Goal: Use online tool/utility: Utilize a website feature to perform a specific function

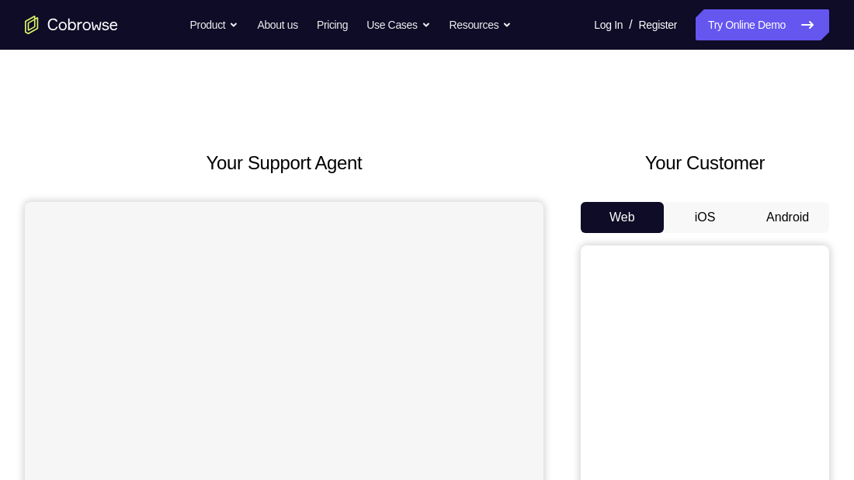
click at [794, 210] on button "Android" at bounding box center [787, 217] width 83 height 31
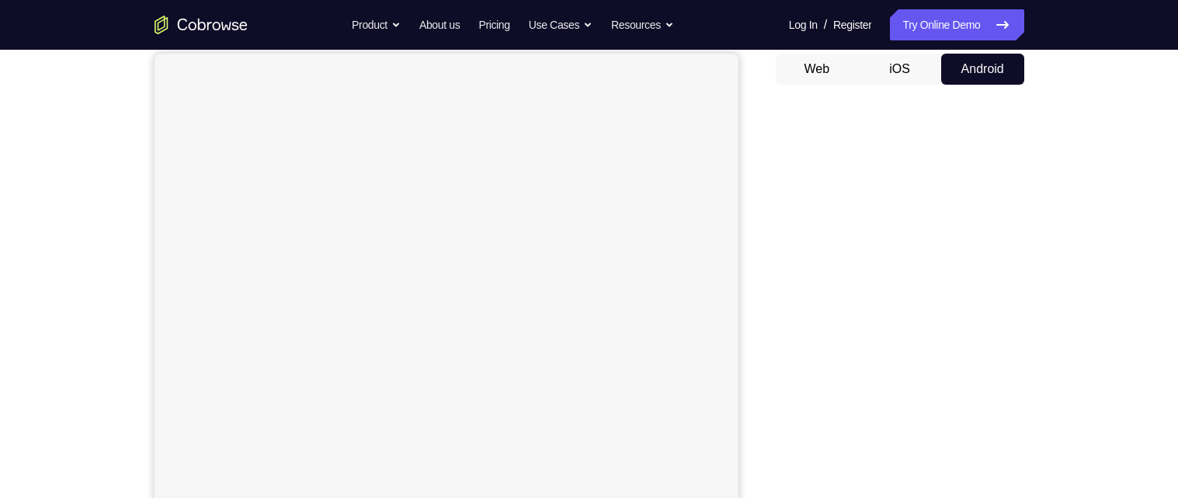
scroll to position [145, 0]
click at [854, 375] on div "Your Support Agent Your Customer Web iOS Android Next Steps We’d be happy to gi…" at bounding box center [589, 416] width 994 height 1024
click at [854, 351] on div "Your Support Agent Your Customer Web iOS Android Next Steps We’d be happy to gi…" at bounding box center [589, 416] width 994 height 1024
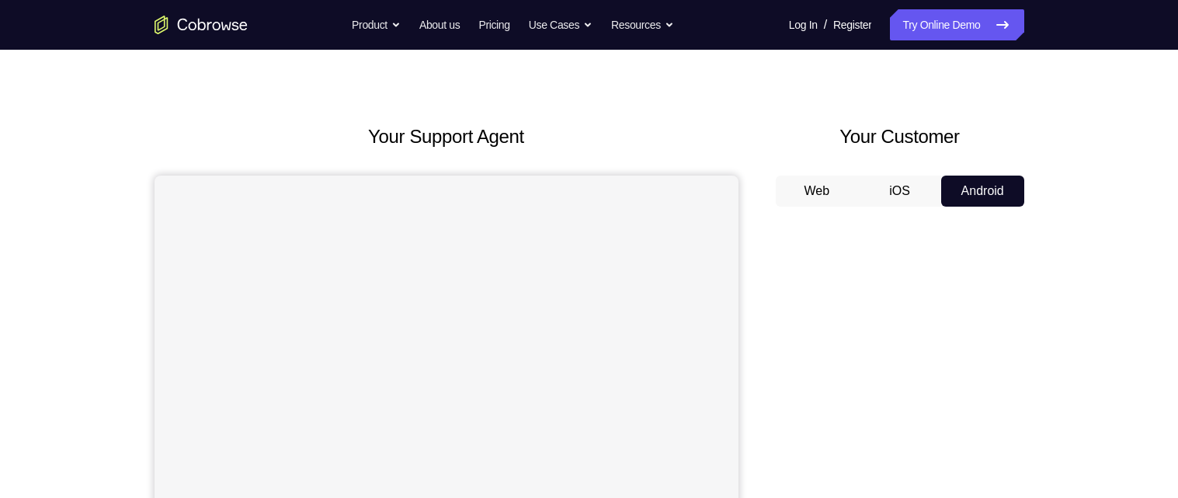
scroll to position [27, 0]
click at [854, 191] on button "Android" at bounding box center [982, 190] width 83 height 31
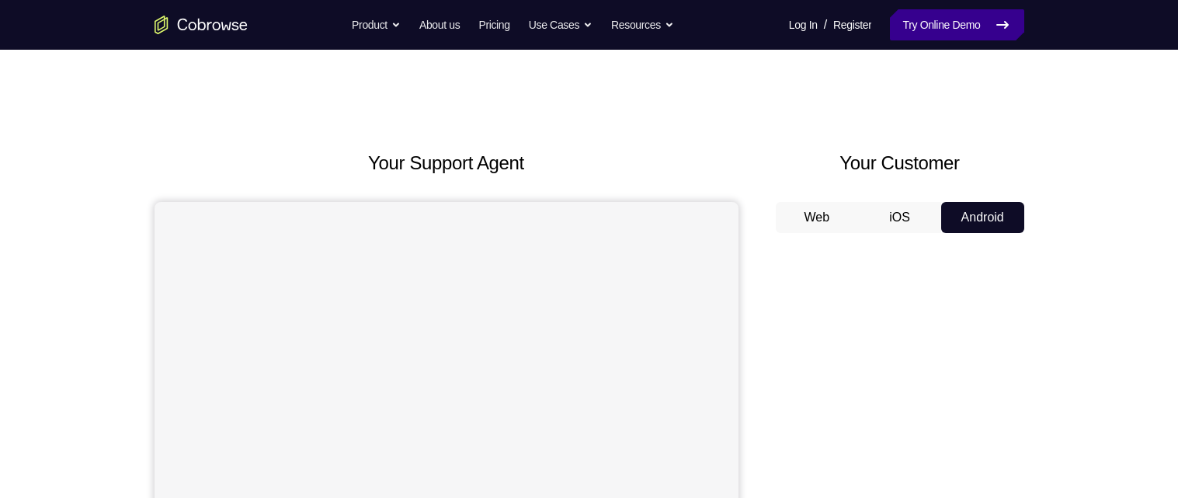
click at [854, 30] on link "Try Online Demo" at bounding box center [957, 24] width 134 height 31
click at [854, 26] on link "Try Online Demo" at bounding box center [957, 24] width 134 height 31
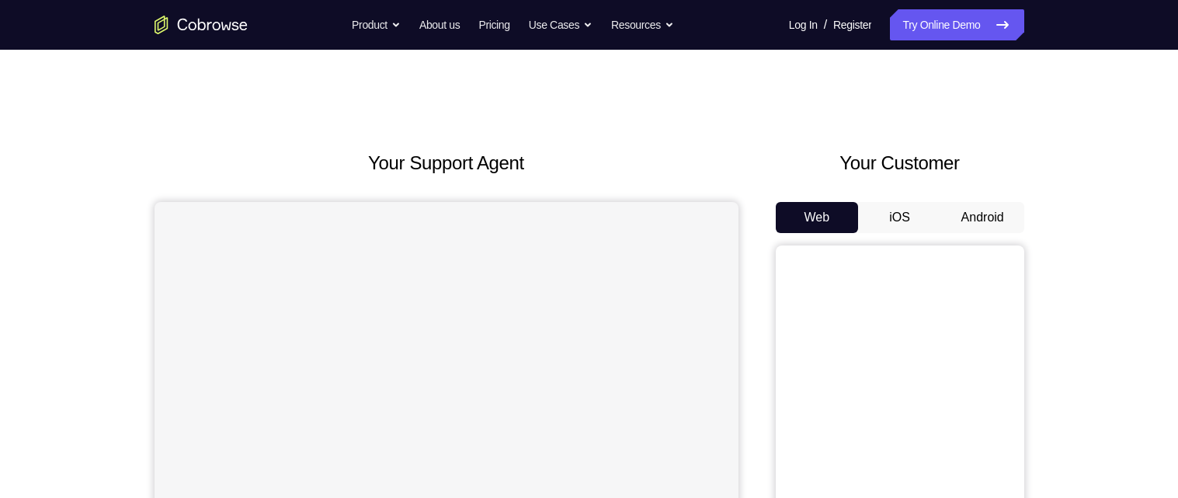
click at [986, 218] on button "Android" at bounding box center [982, 217] width 83 height 31
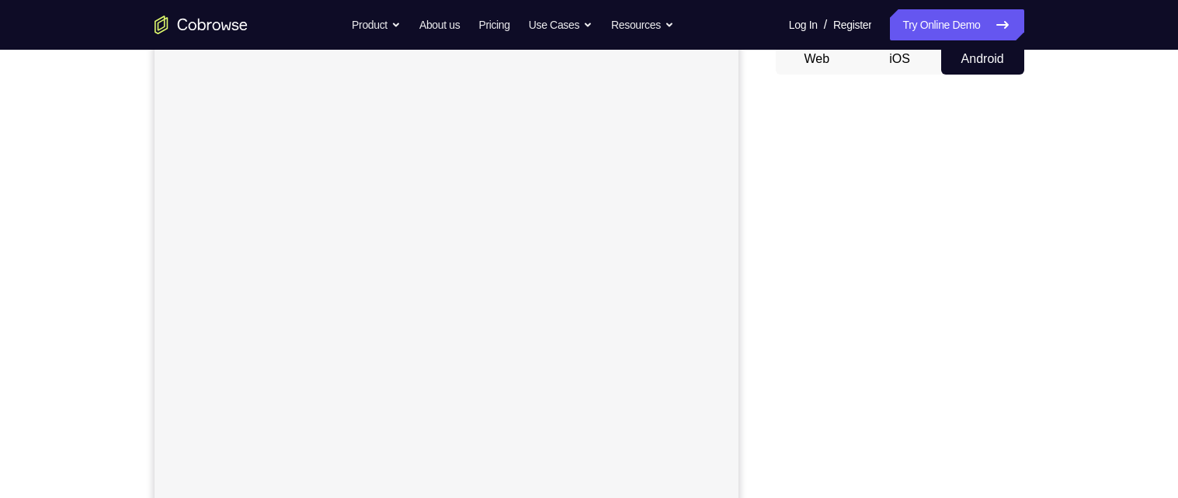
scroll to position [158, 0]
click at [1039, 436] on div "Your Support Agent Your Customer Web iOS Android Next Steps We’d be happy to gi…" at bounding box center [589, 404] width 994 height 1024
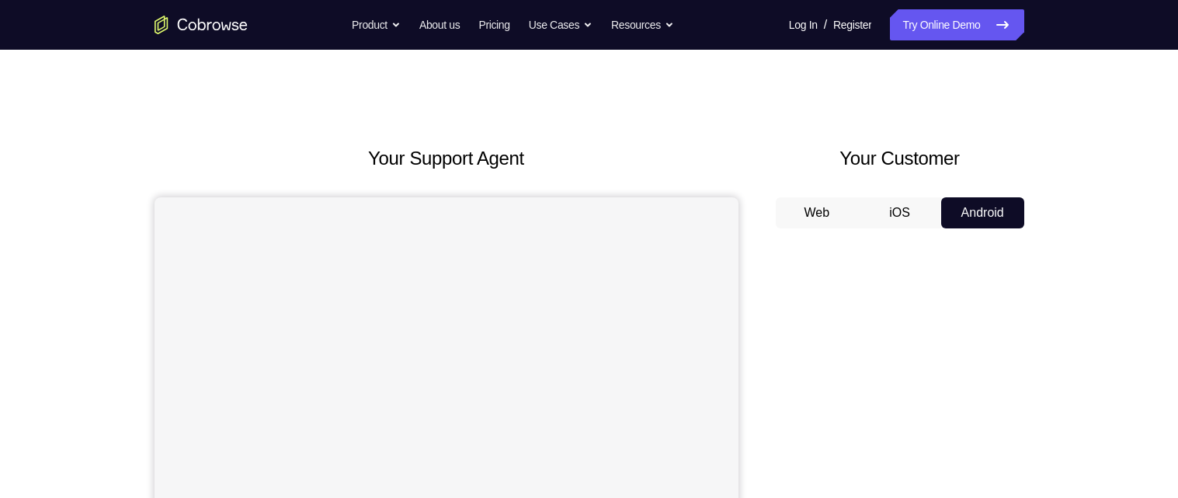
scroll to position [0, 0]
